Goal: Transaction & Acquisition: Purchase product/service

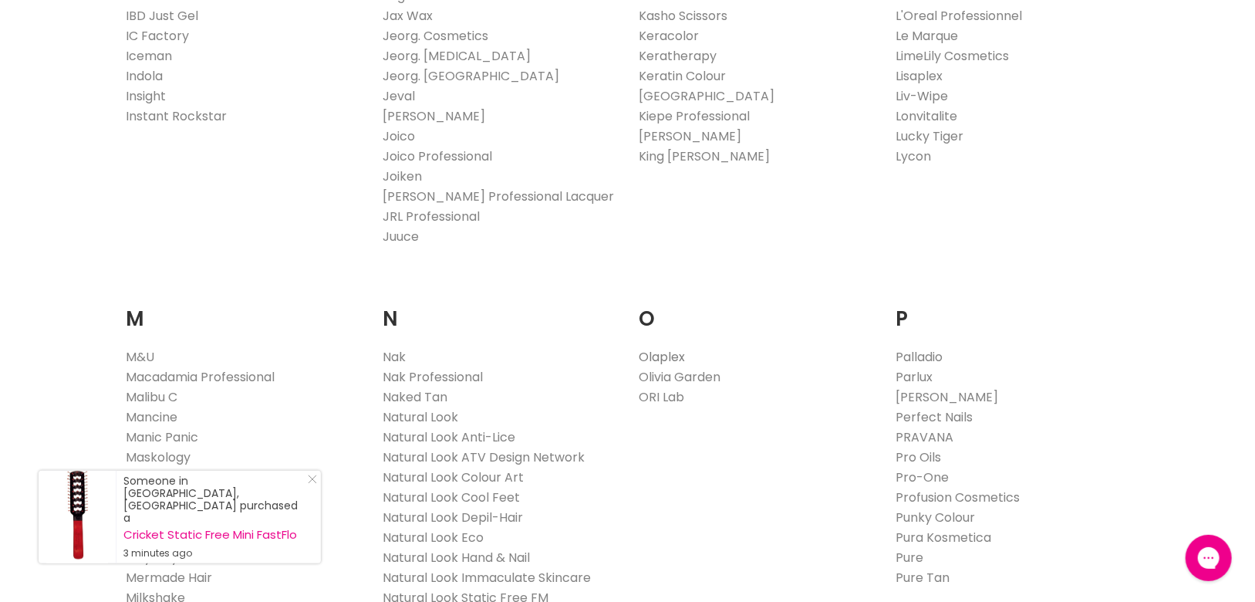
click at [670, 351] on link "Olaplex" at bounding box center [662, 358] width 46 height 18
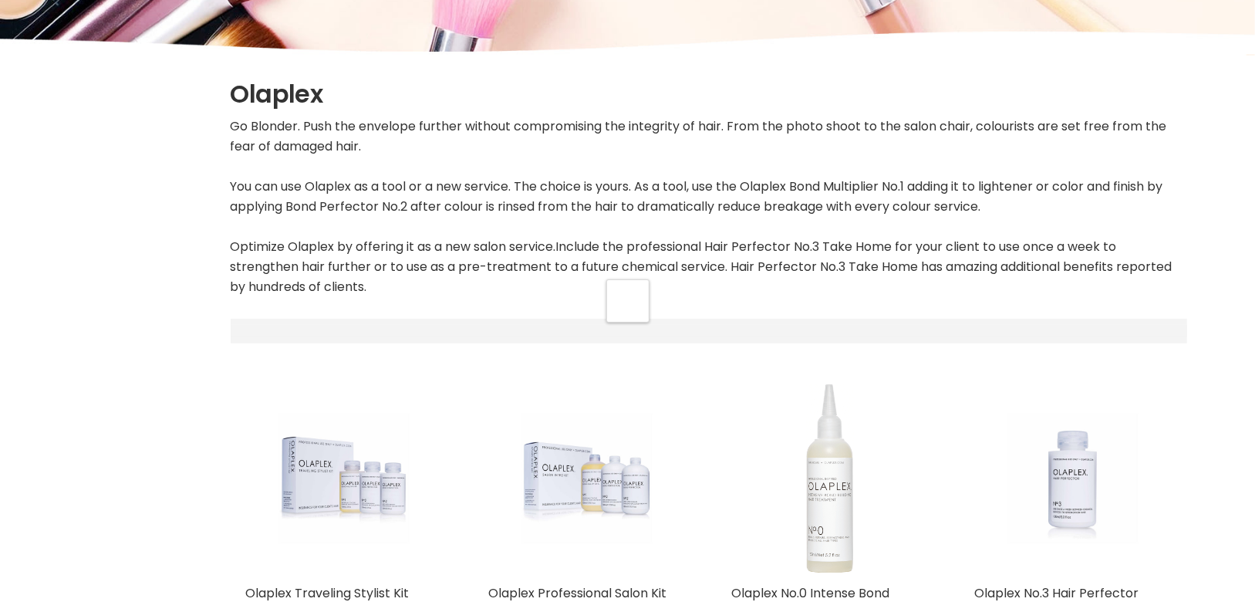
scroll to position [309, 0]
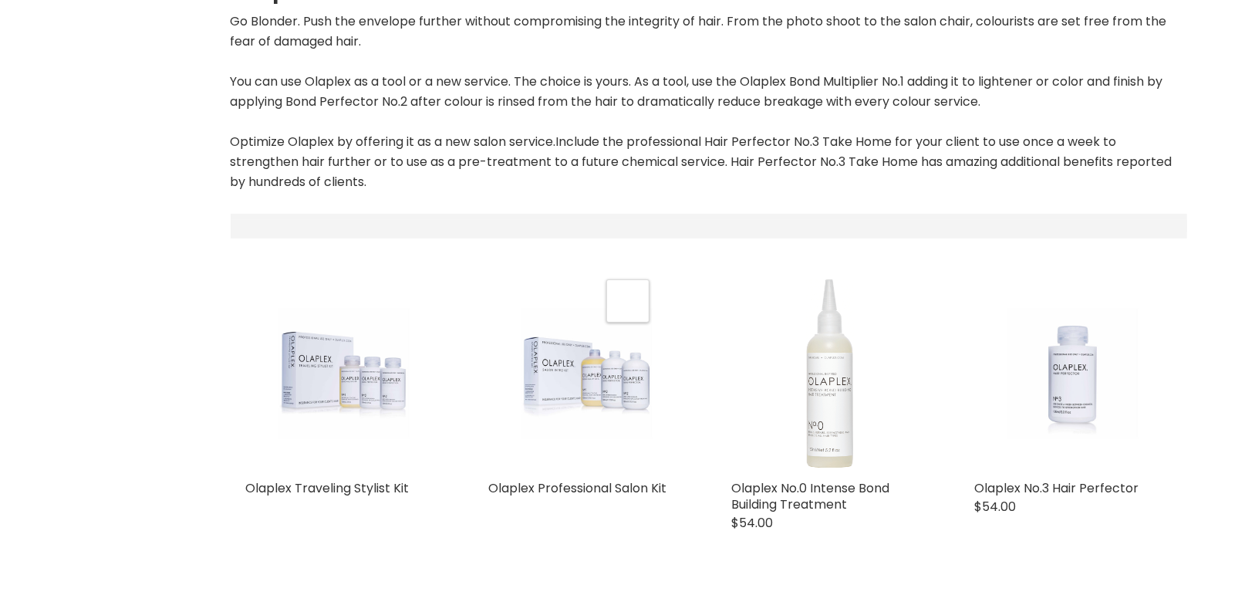
select select "manual"
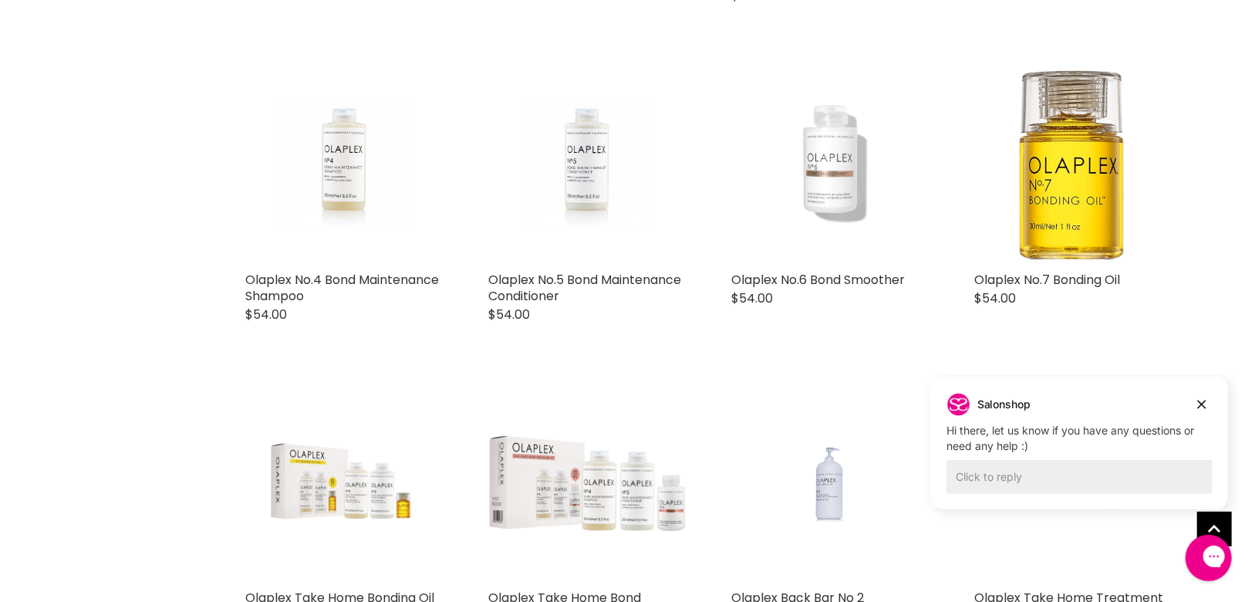
scroll to position [1080, 0]
